Goal: Task Accomplishment & Management: Use online tool/utility

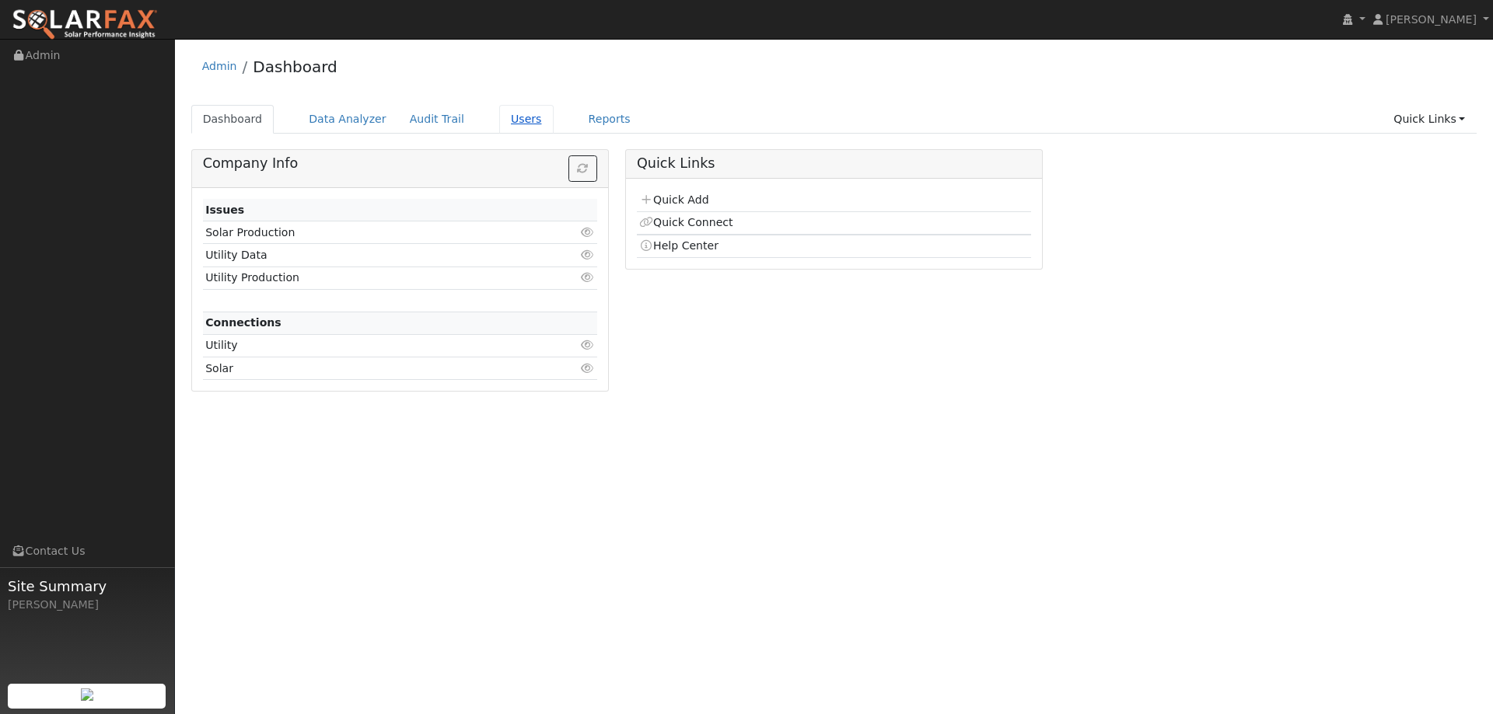
click at [499, 128] on link "Users" at bounding box center [526, 119] width 54 height 29
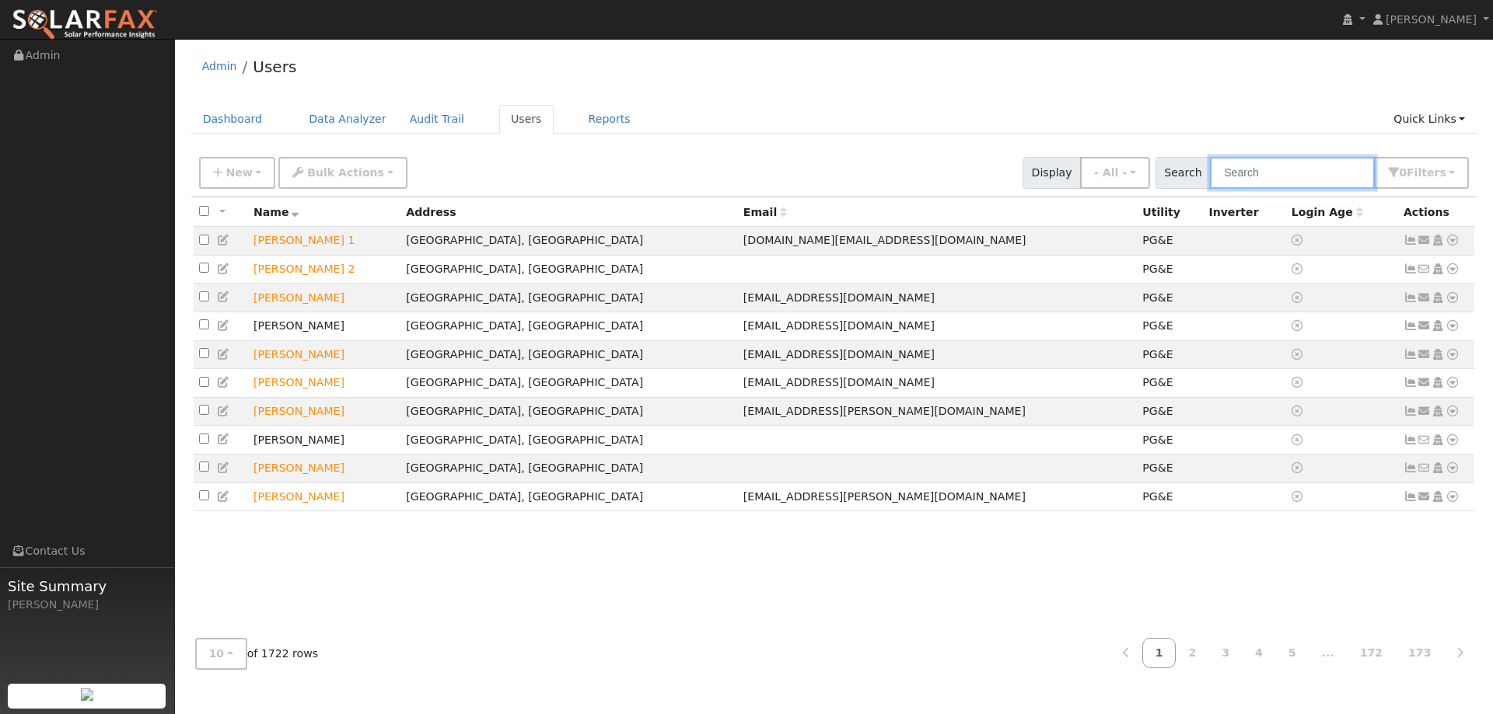
click at [1315, 159] on input "text" at bounding box center [1292, 173] width 165 height 32
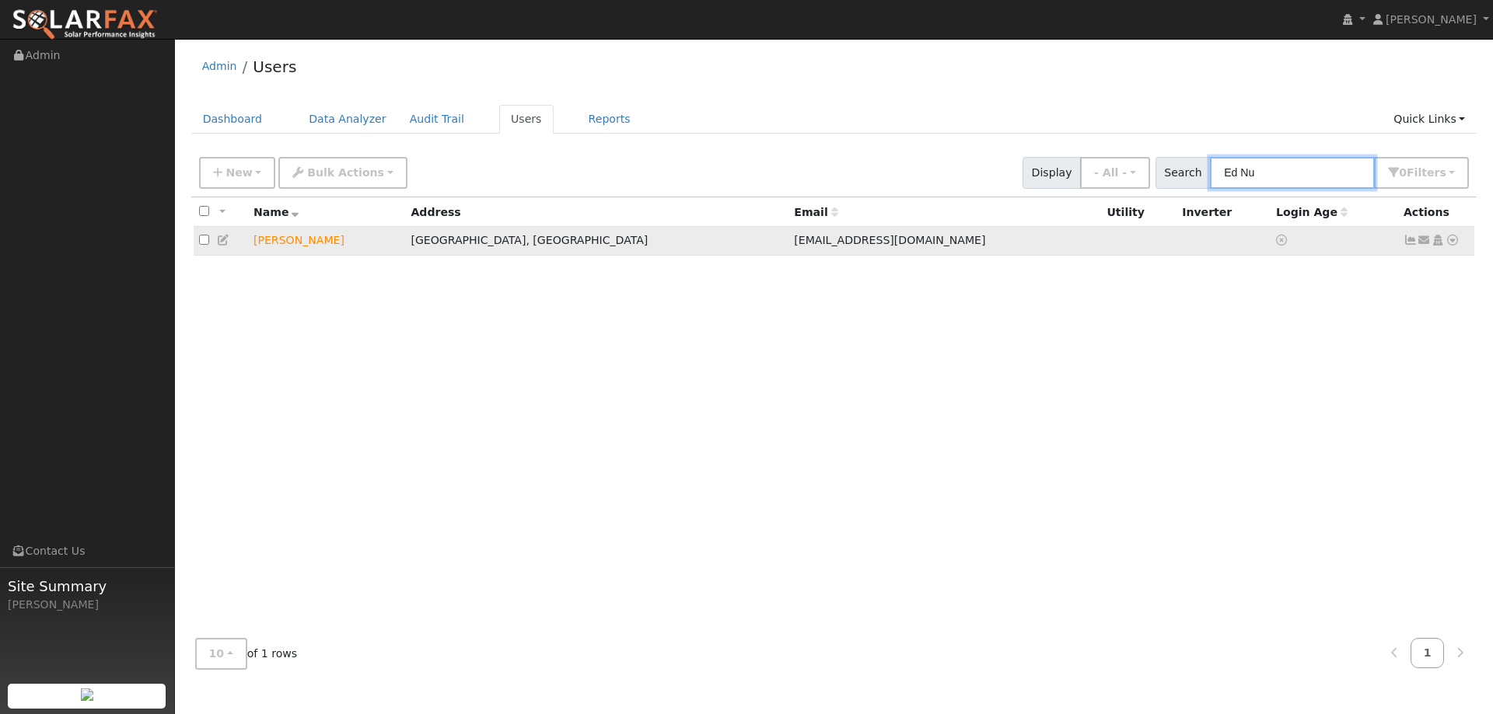
type input "Ed Nu"
click at [1455, 239] on icon at bounding box center [1452, 240] width 14 height 11
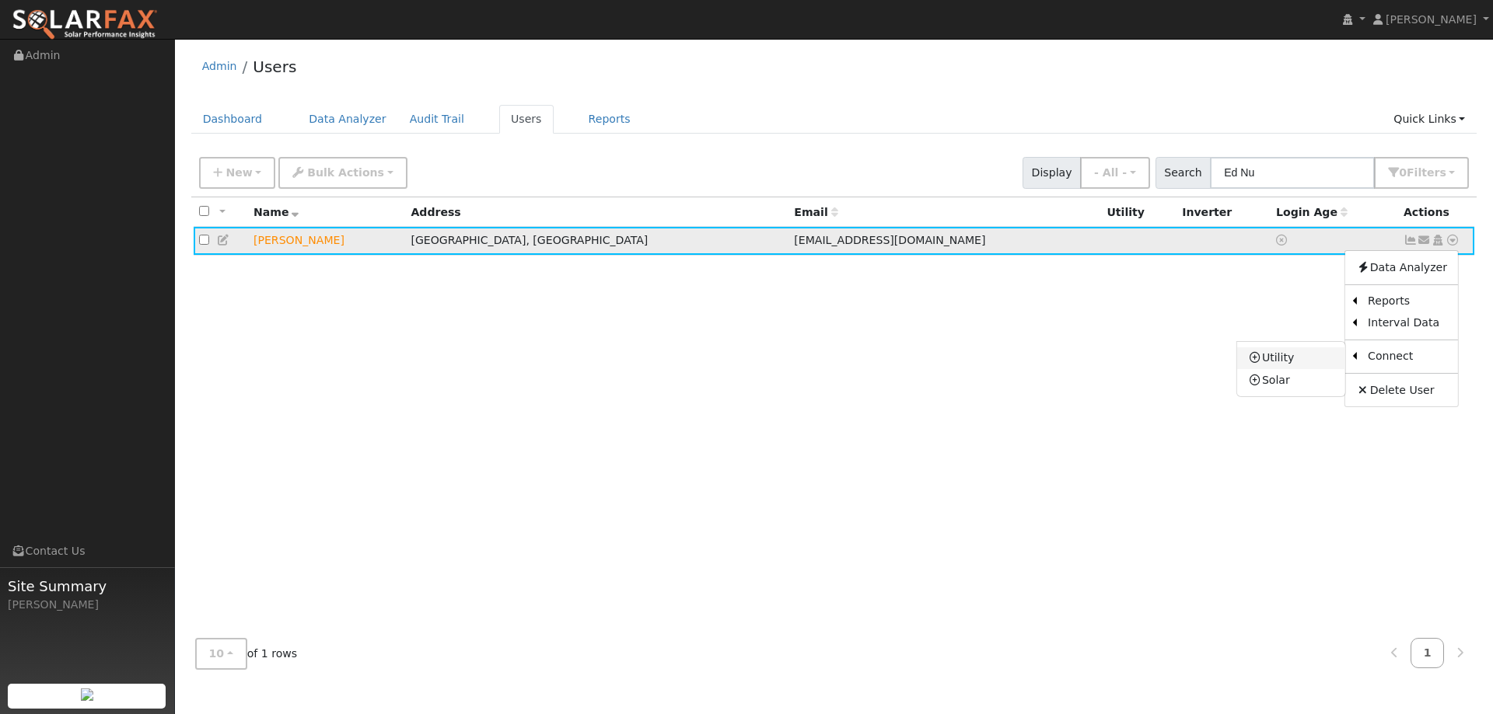
click at [1308, 362] on link "Utility" at bounding box center [1291, 359] width 108 height 22
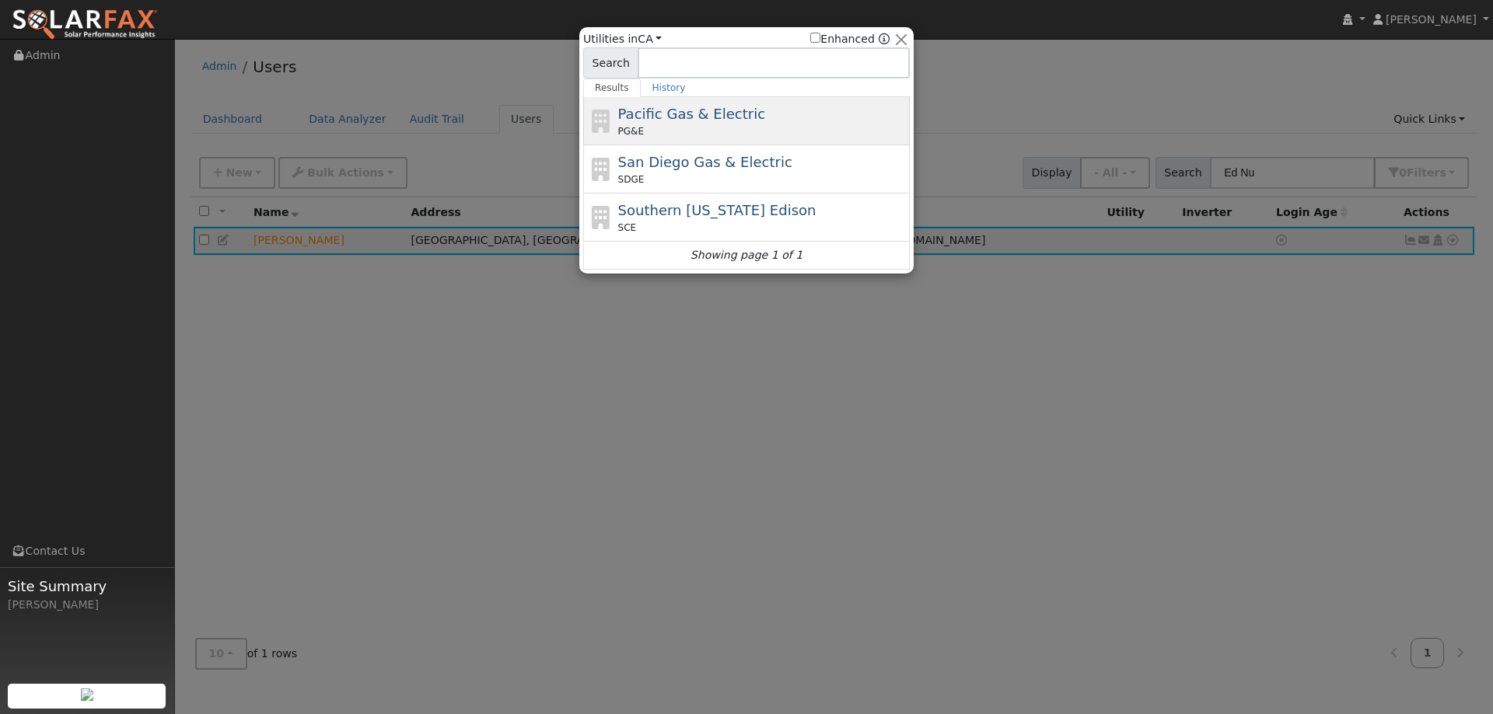
click at [841, 127] on div "PG&E" at bounding box center [762, 131] width 288 height 14
